Goal: Navigation & Orientation: Go to known website

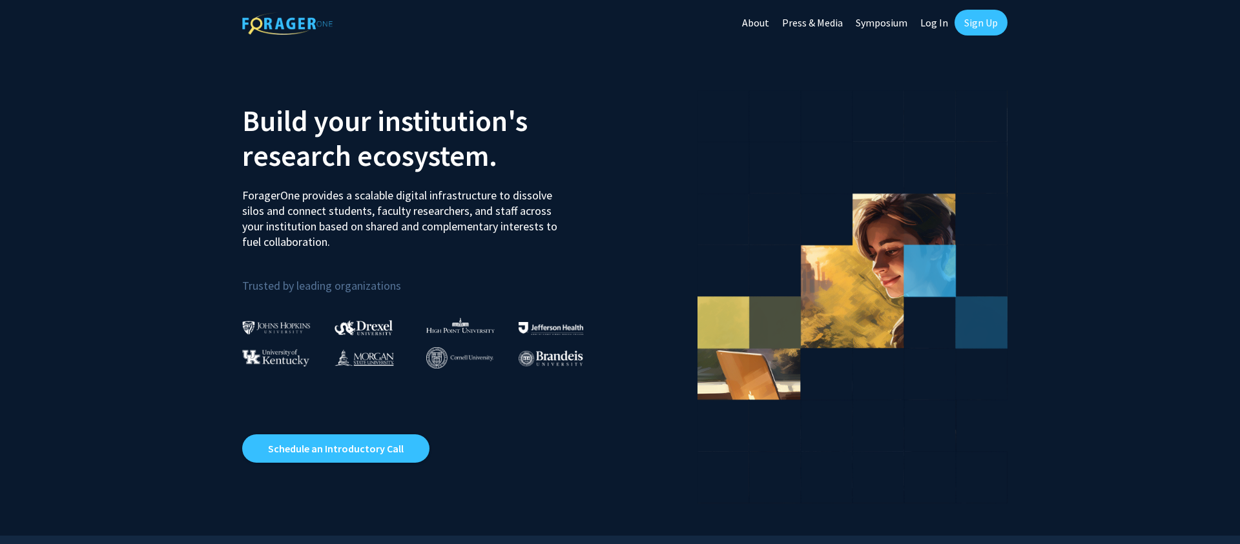
click at [922, 29] on link "Log In" at bounding box center [934, 22] width 41 height 45
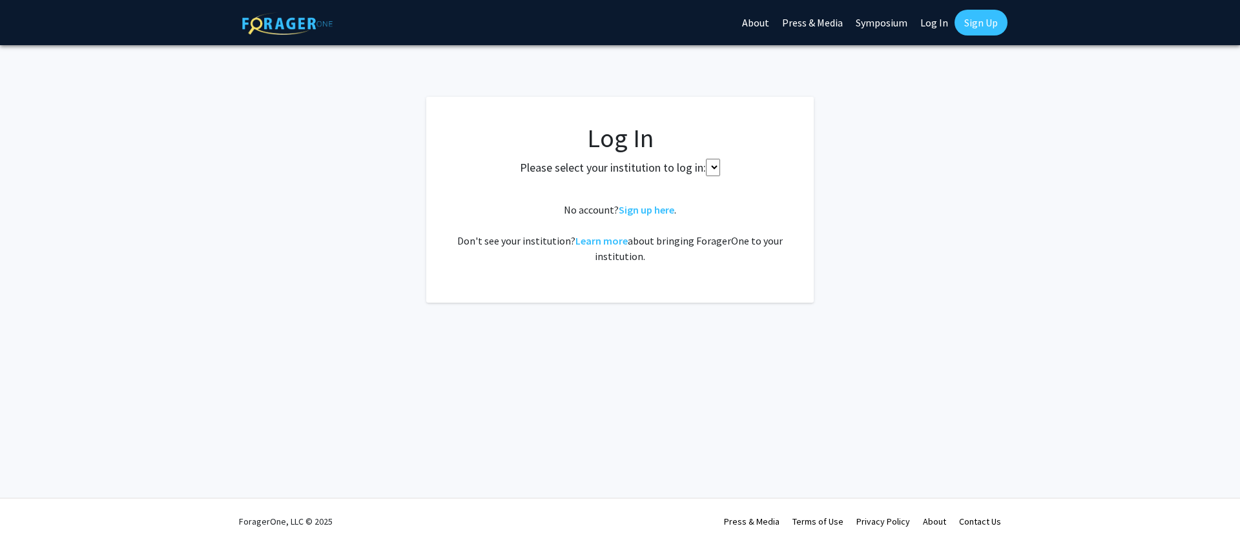
select select
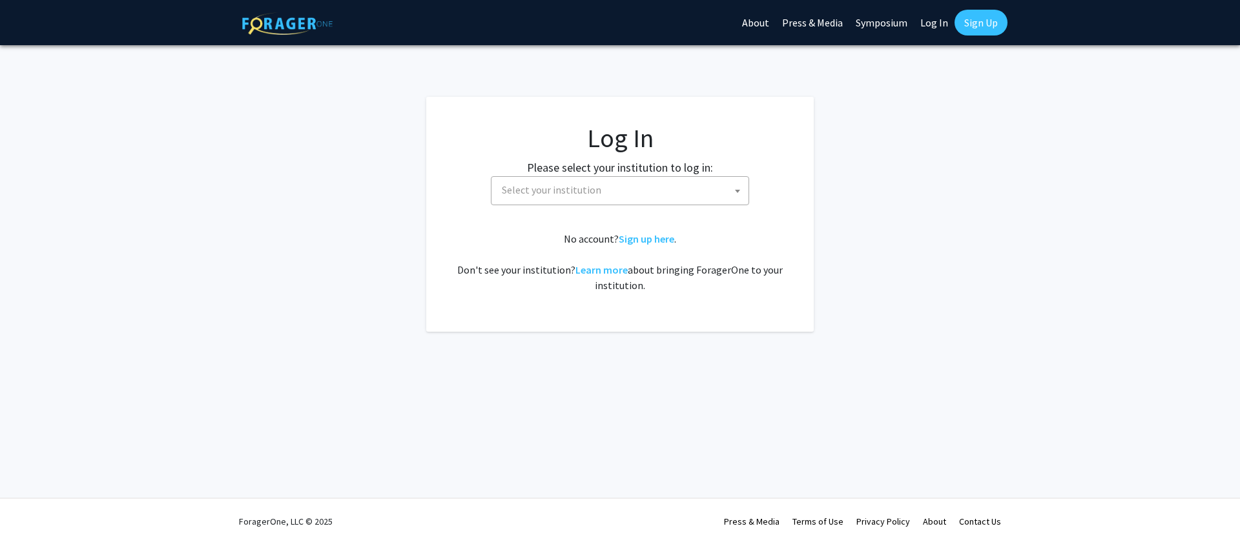
click at [584, 191] on span "Select your institution" at bounding box center [551, 189] width 99 height 13
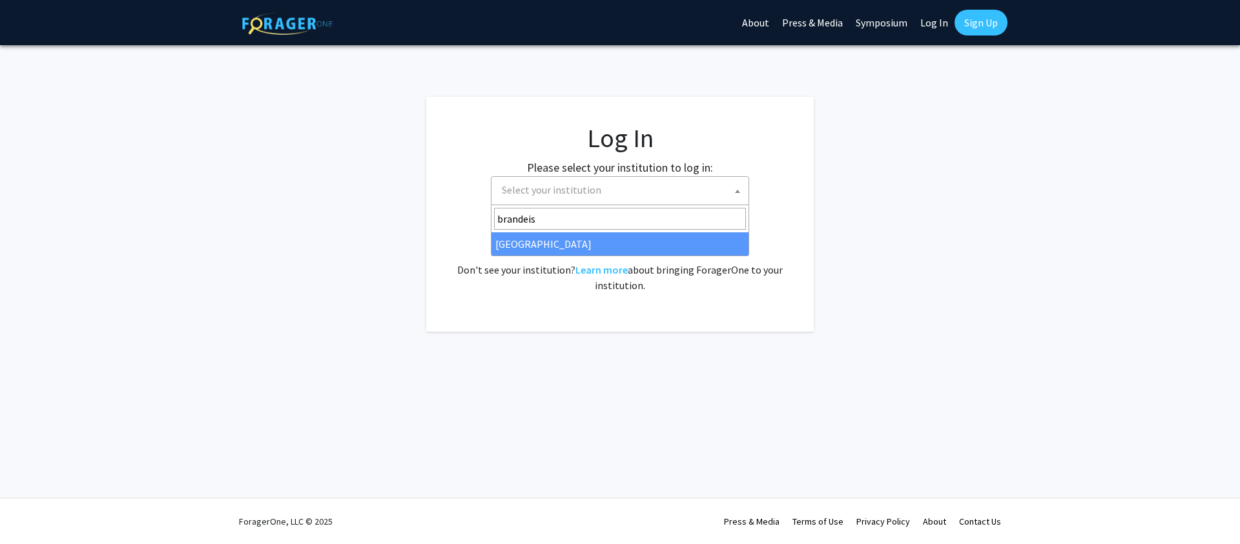
type input "brandeis"
select select "10"
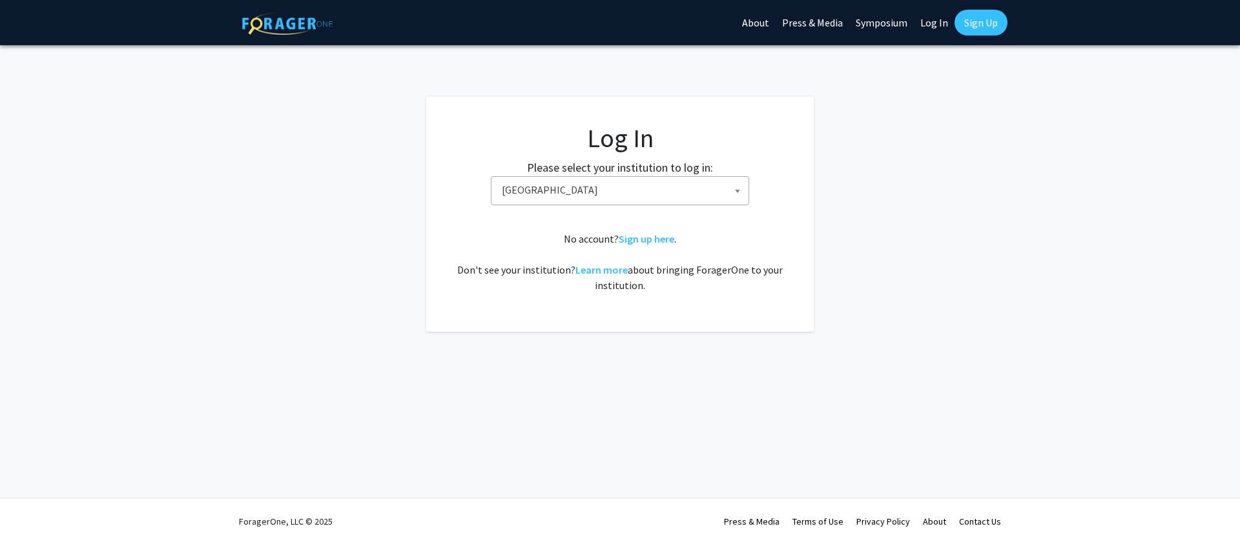
click at [970, 191] on fg-login "Log In Please select your institution to log in: [GEOGRAPHIC_DATA] [GEOGRAPHIC_…" at bounding box center [620, 214] width 1240 height 235
click at [995, 271] on fg-login "Log In Please select your institution to log in: [GEOGRAPHIC_DATA] [GEOGRAPHIC_…" at bounding box center [620, 214] width 1240 height 235
